Goal: Find specific page/section: Find specific page/section

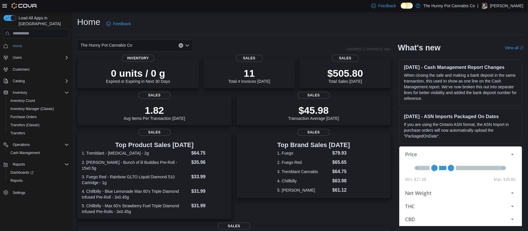
click at [186, 46] on icon "Open list of options" at bounding box center [187, 46] width 3 height 2
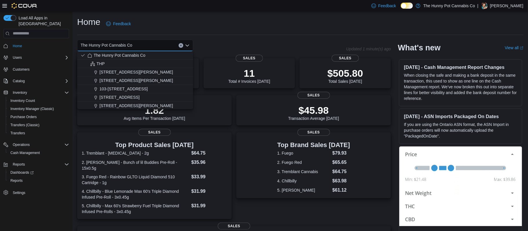
click at [180, 47] on button "Clear input" at bounding box center [181, 45] width 5 height 5
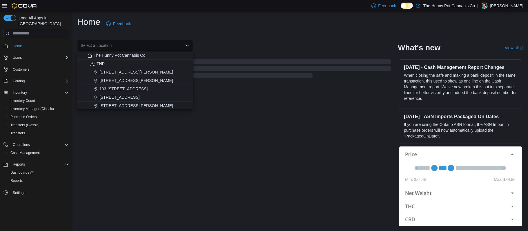
click at [152, 43] on div "Select a Location Combo box. Selected. Combo box input. Select a Location. Type…" at bounding box center [135, 46] width 116 height 12
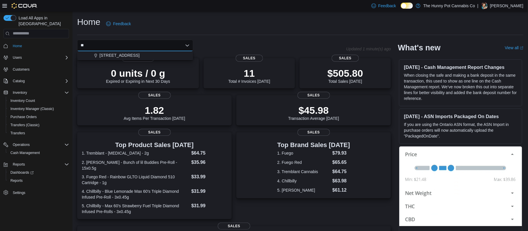
type input "*"
type input "**"
click at [124, 63] on span "1642 Merivale Rd" at bounding box center [115, 64] width 32 height 6
